Goal: Navigation & Orientation: Find specific page/section

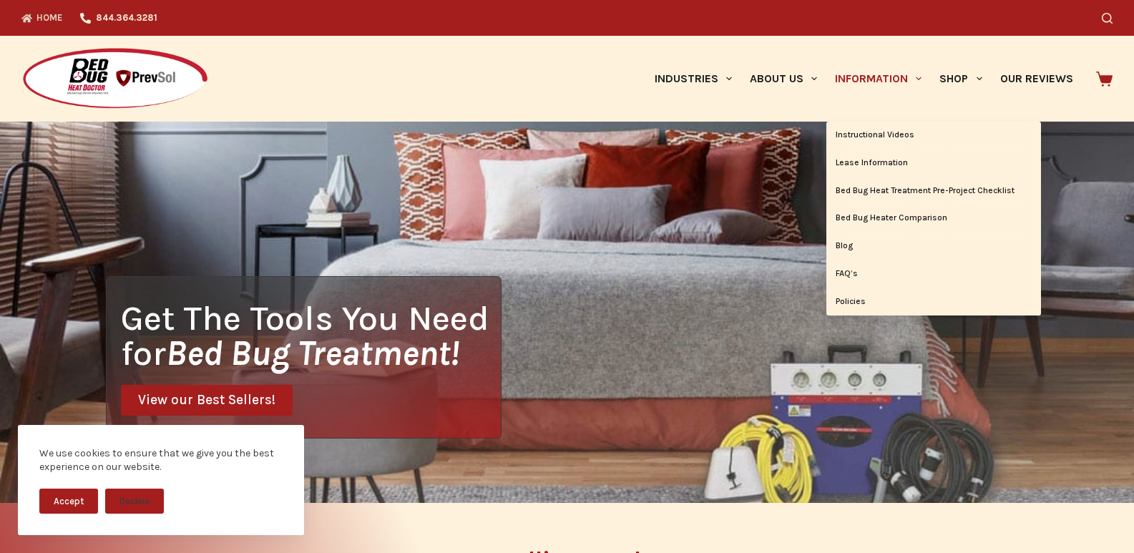
click at [834, 90] on link "Information" at bounding box center [878, 79] width 104 height 86
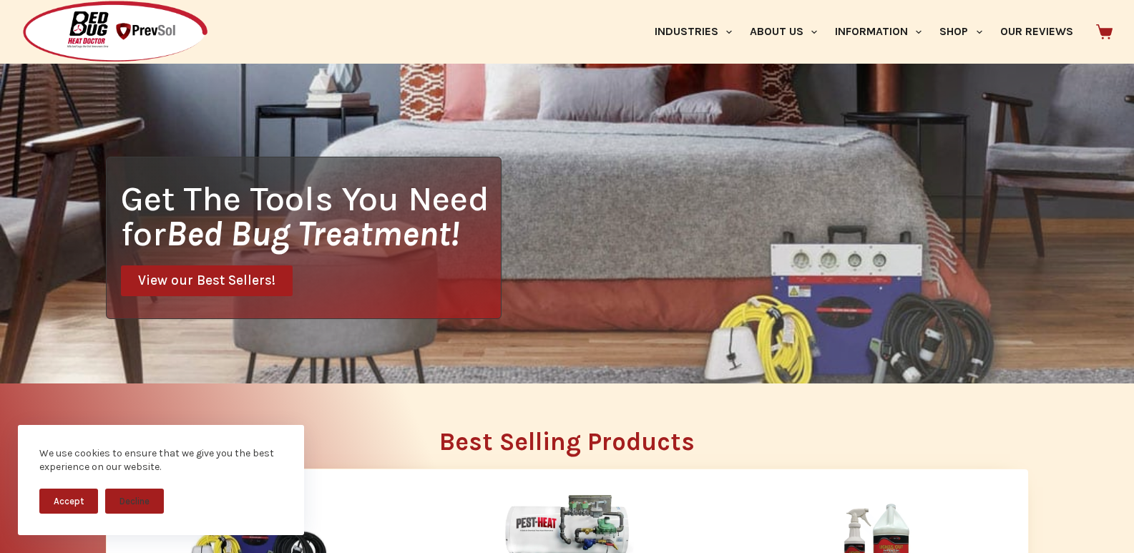
scroll to position [358, 0]
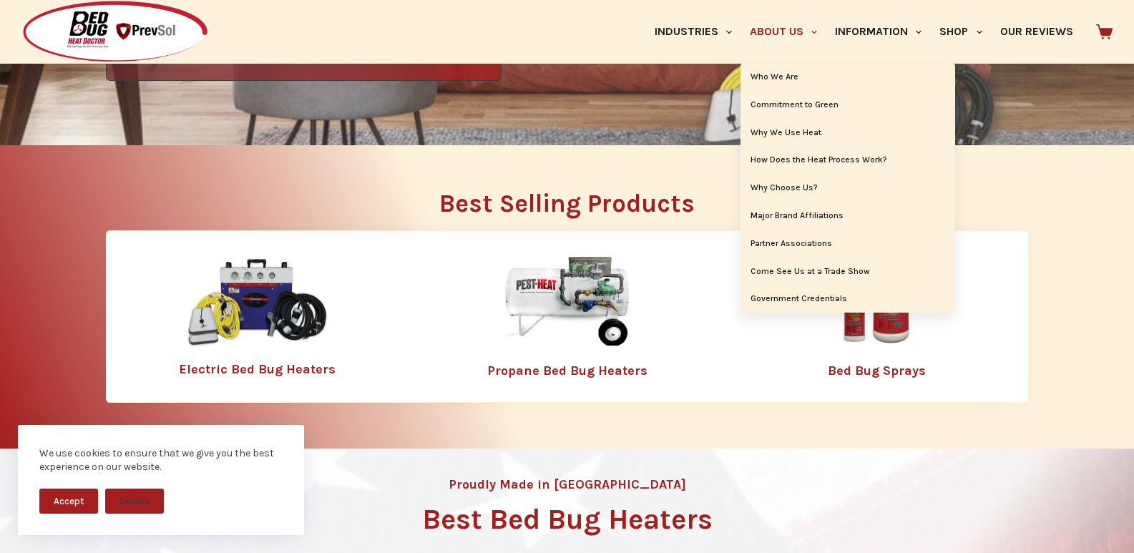
click at [741, 7] on link "About Us" at bounding box center [783, 32] width 85 height 64
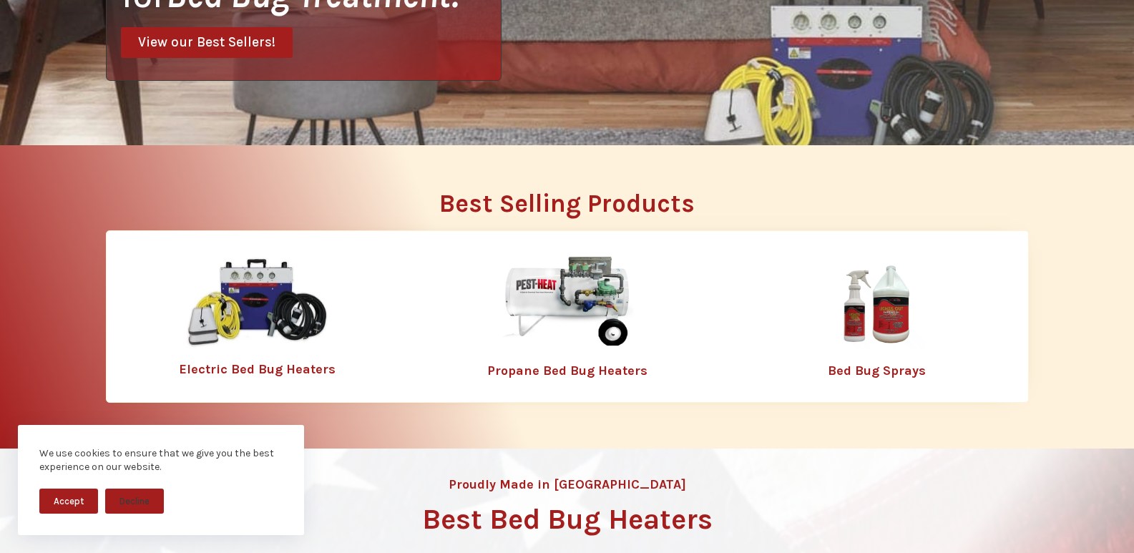
scroll to position [0, 0]
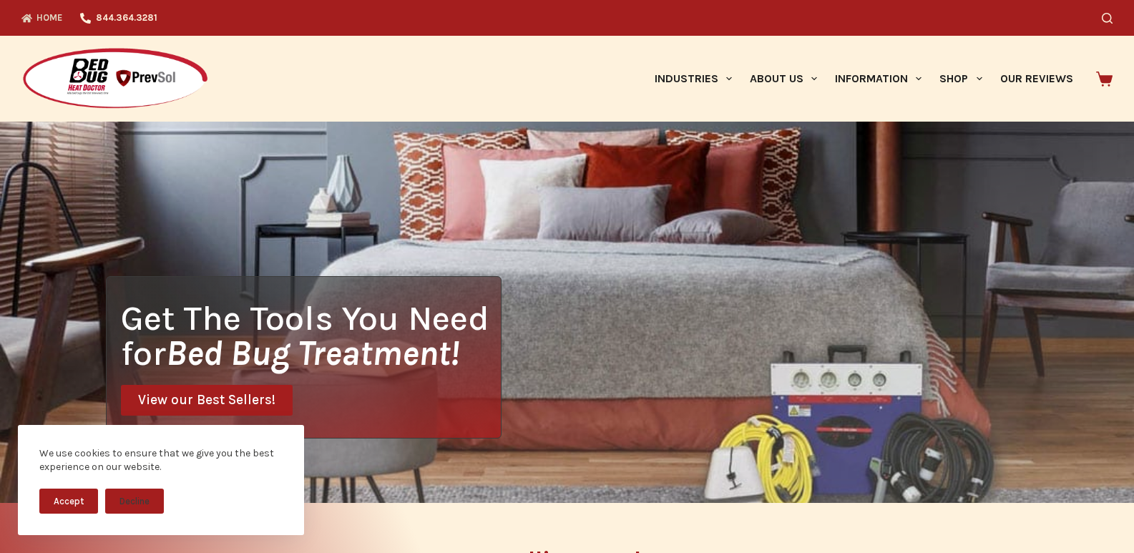
click at [1104, 74] on icon at bounding box center [1104, 79] width 16 height 15
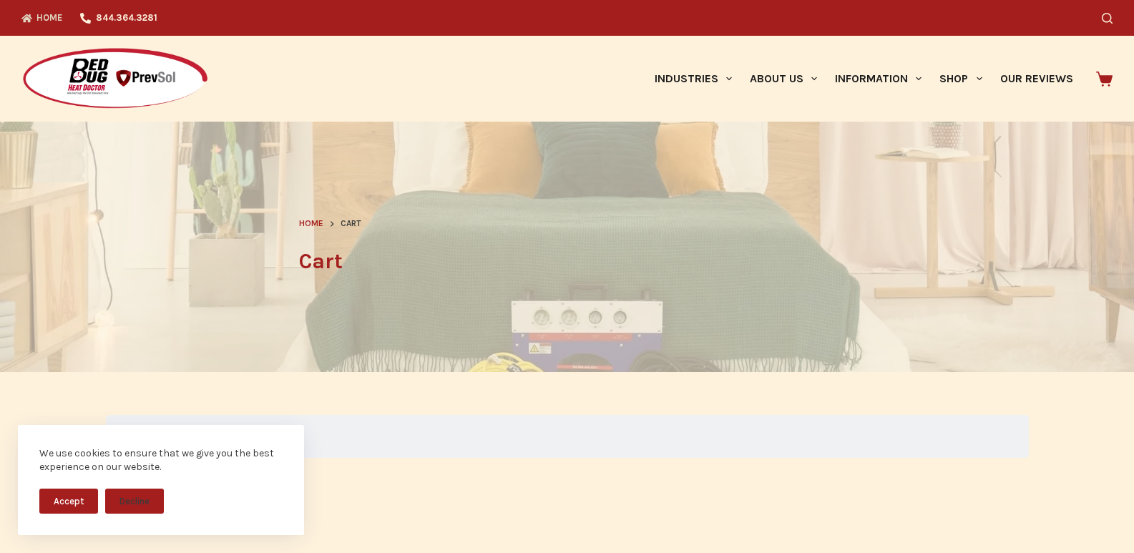
click at [26, 7] on link "Home" at bounding box center [46, 18] width 50 height 36
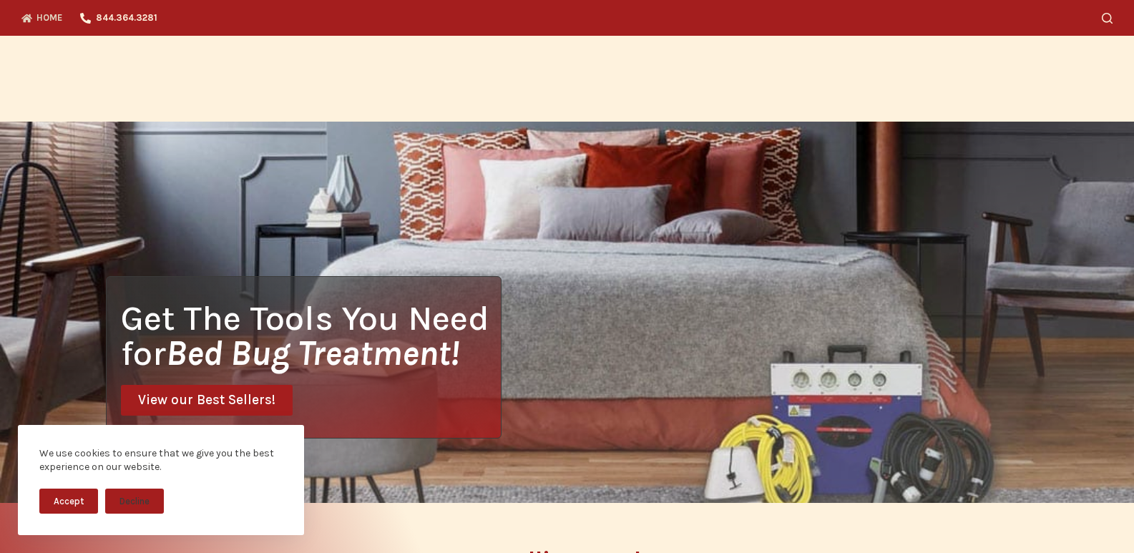
scroll to position [209, 0]
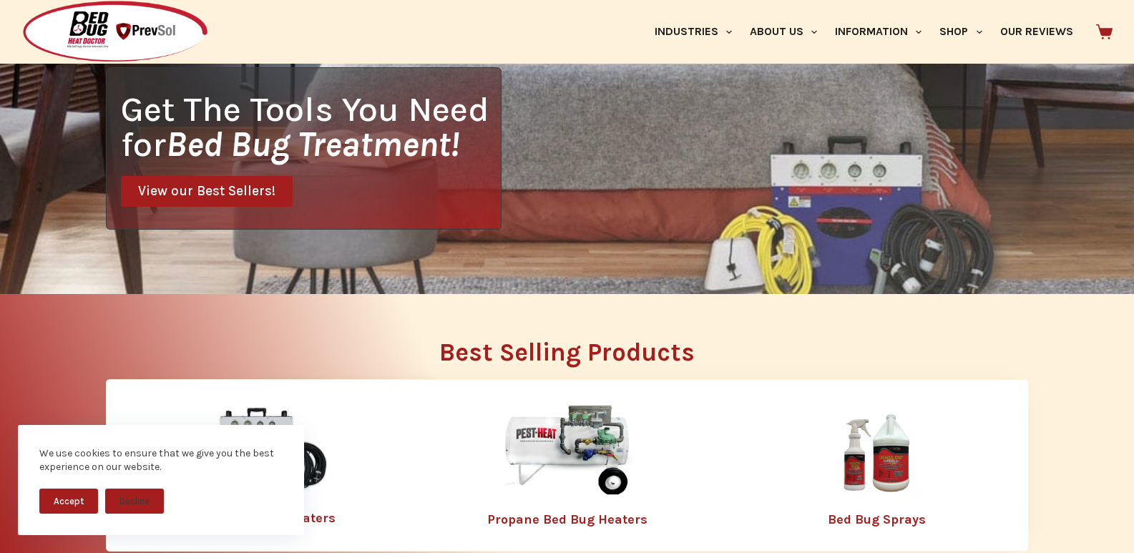
click at [137, 183] on link "View our Best Sellers!" at bounding box center [207, 191] width 172 height 31
